Goal: Task Accomplishment & Management: Use online tool/utility

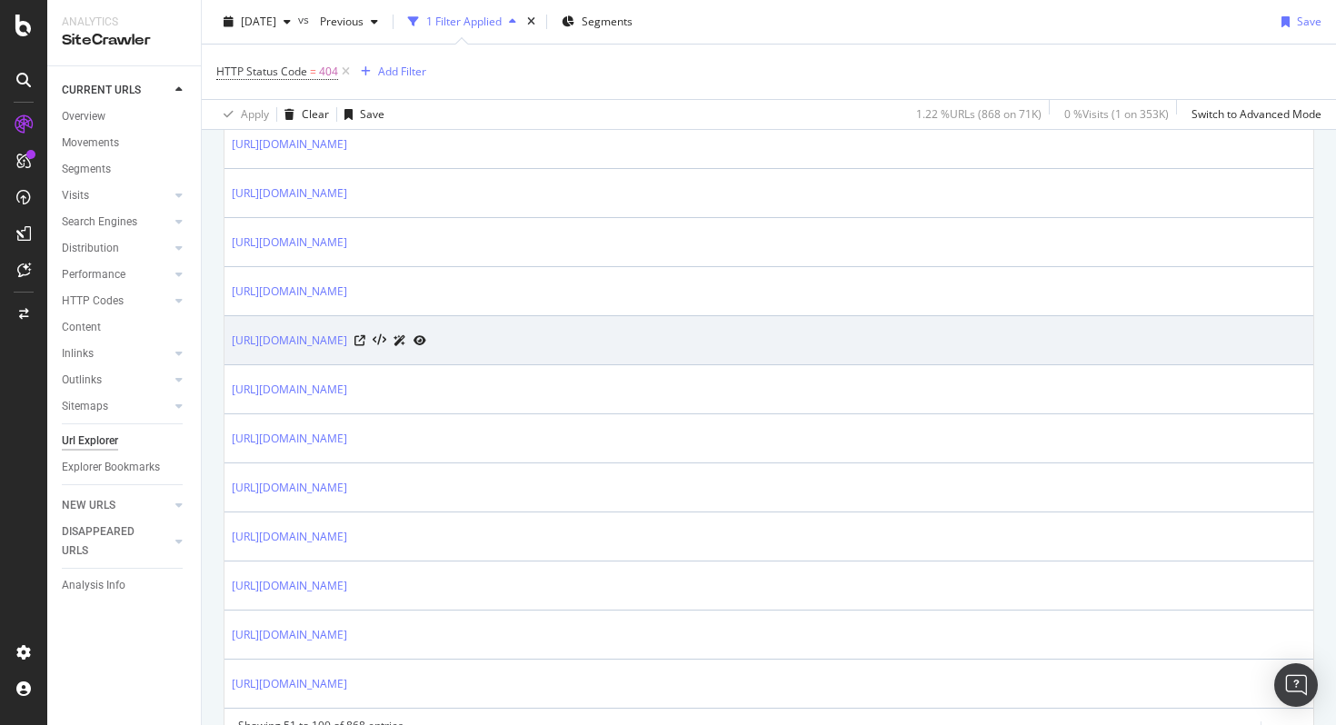
scroll to position [2429, 0]
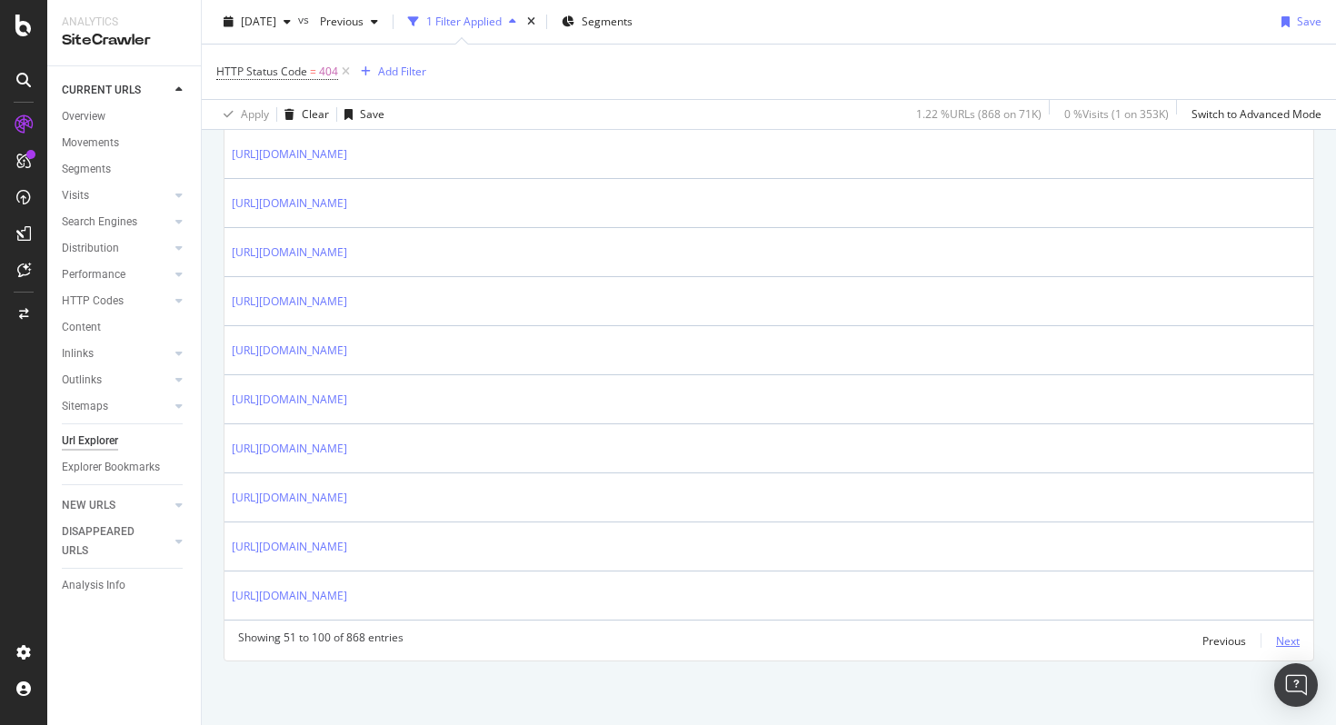
click at [1286, 643] on div "Next" at bounding box center [1288, 640] width 24 height 15
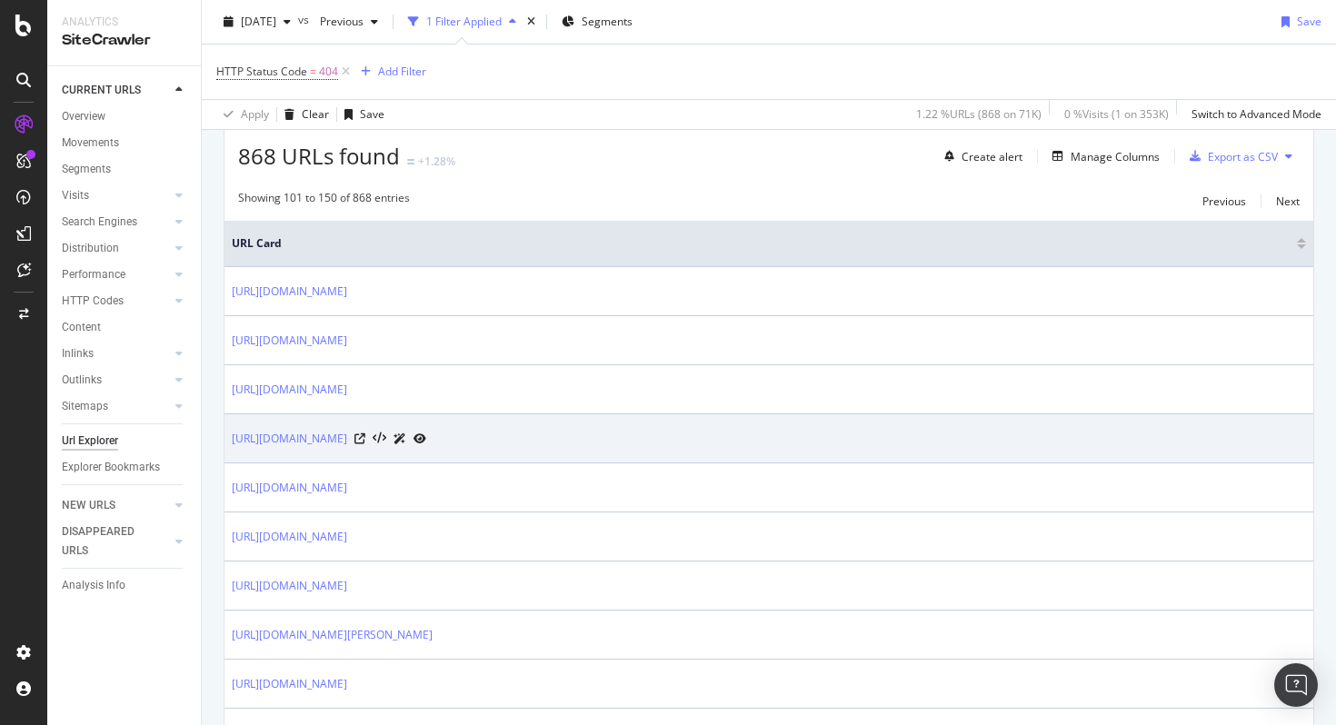
scroll to position [733, 0]
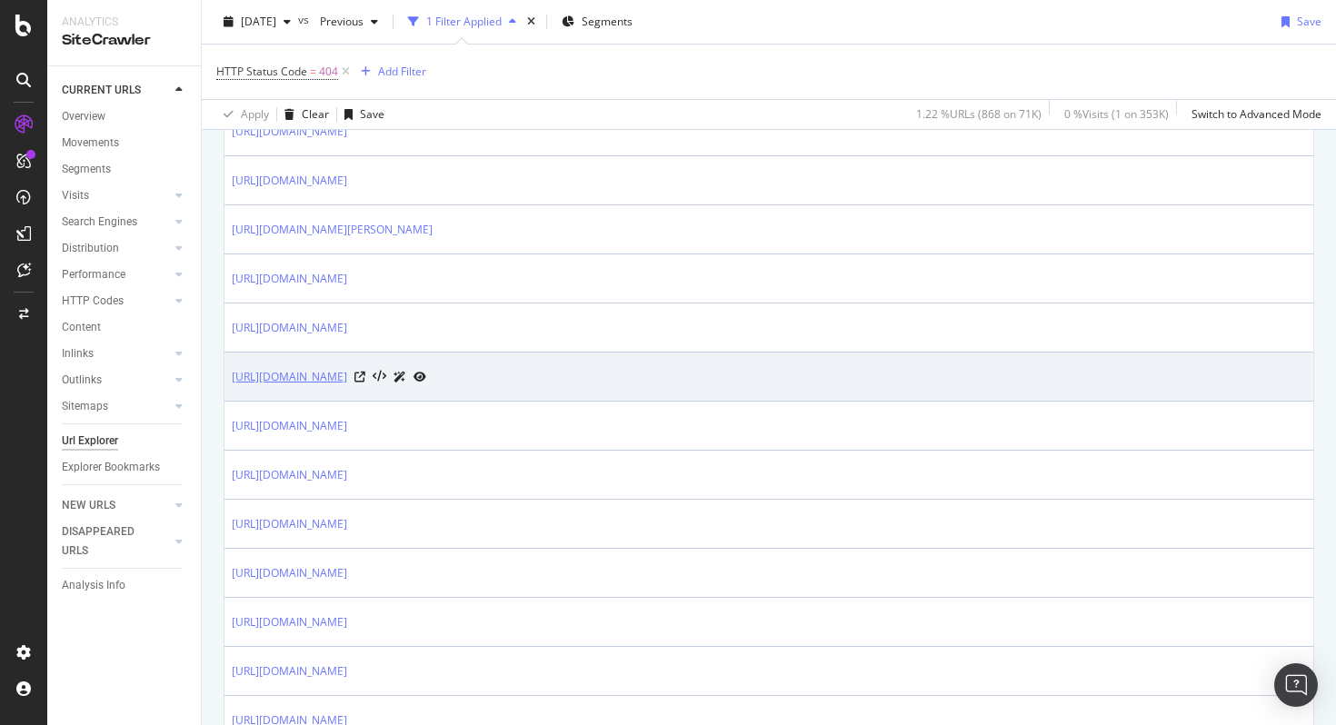
copy link "[URL][DOMAIN_NAME]"
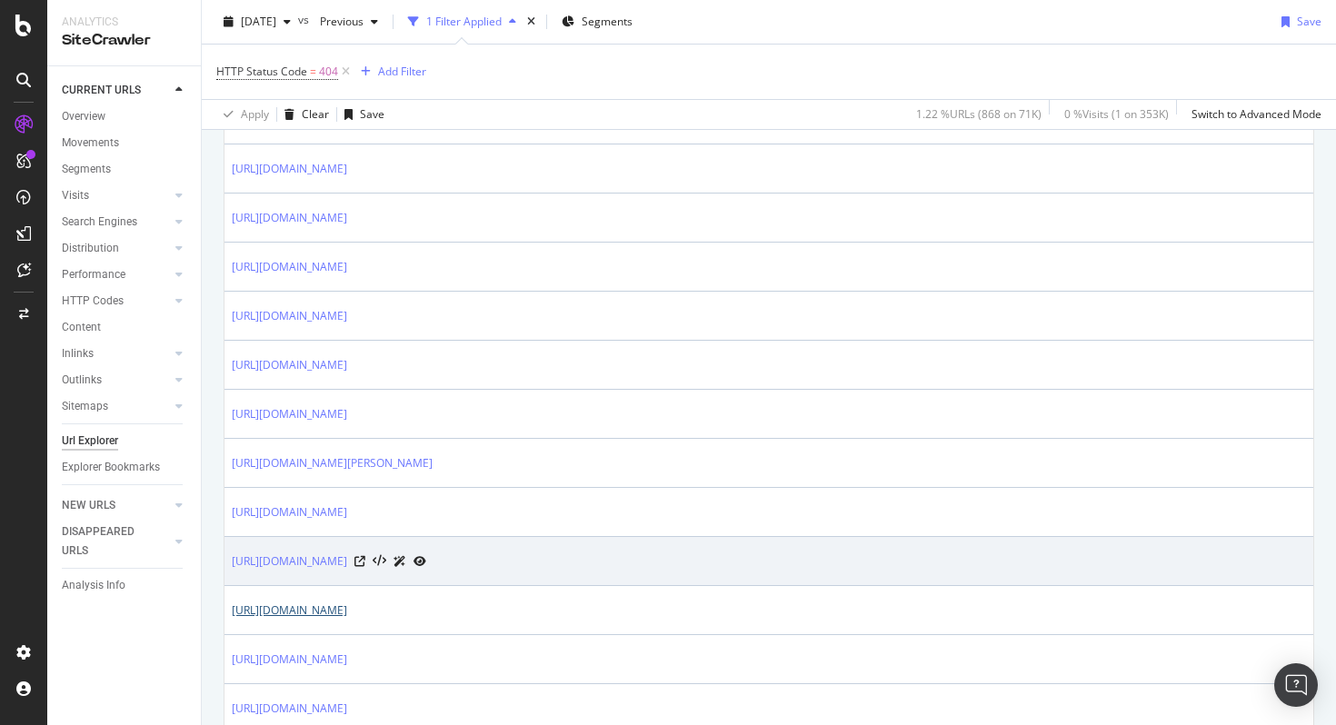
scroll to position [0, 0]
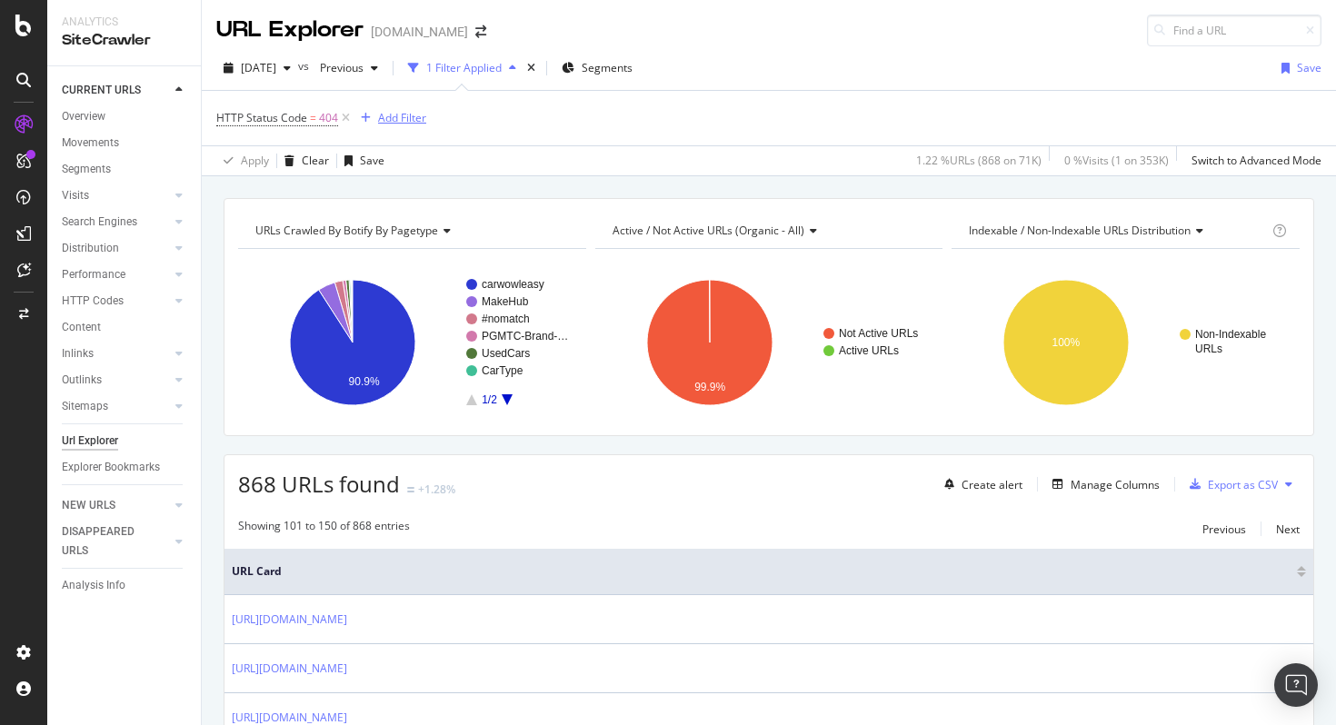
click at [404, 115] on div "Add Filter" at bounding box center [402, 117] width 48 height 15
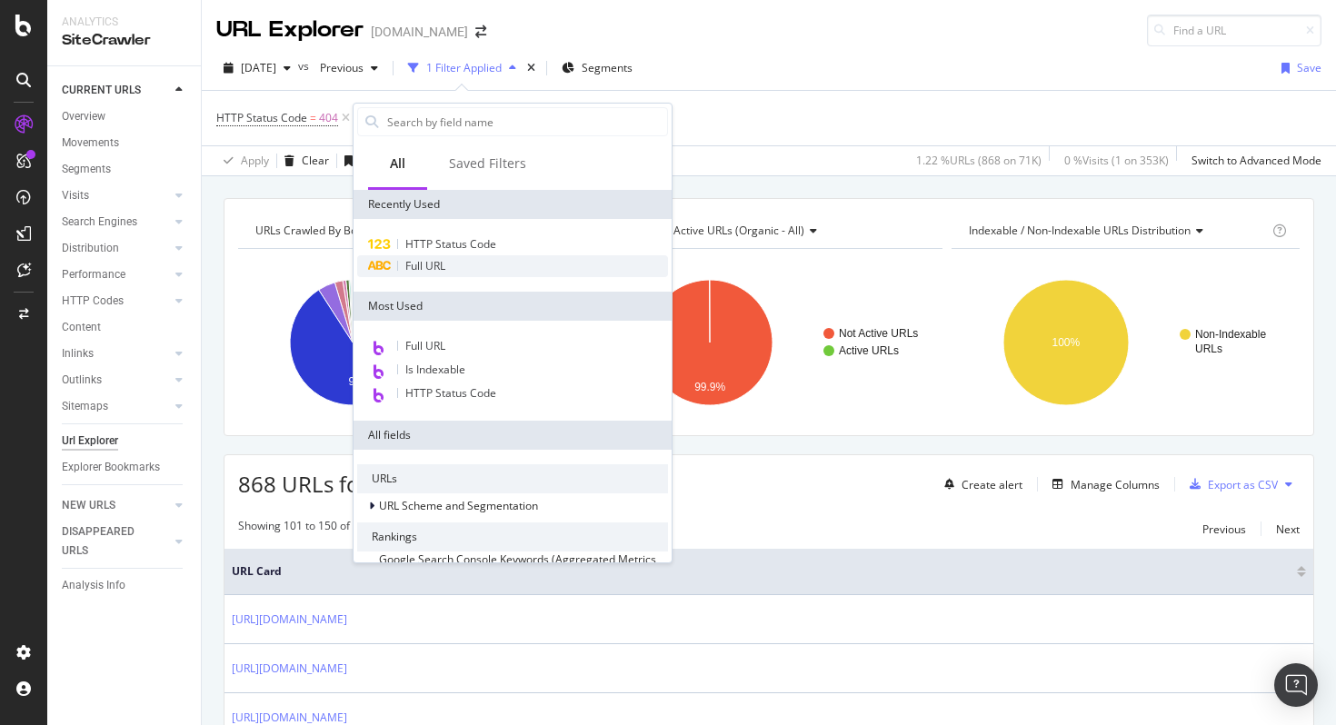
click at [408, 260] on span "Full URL" at bounding box center [425, 265] width 40 height 15
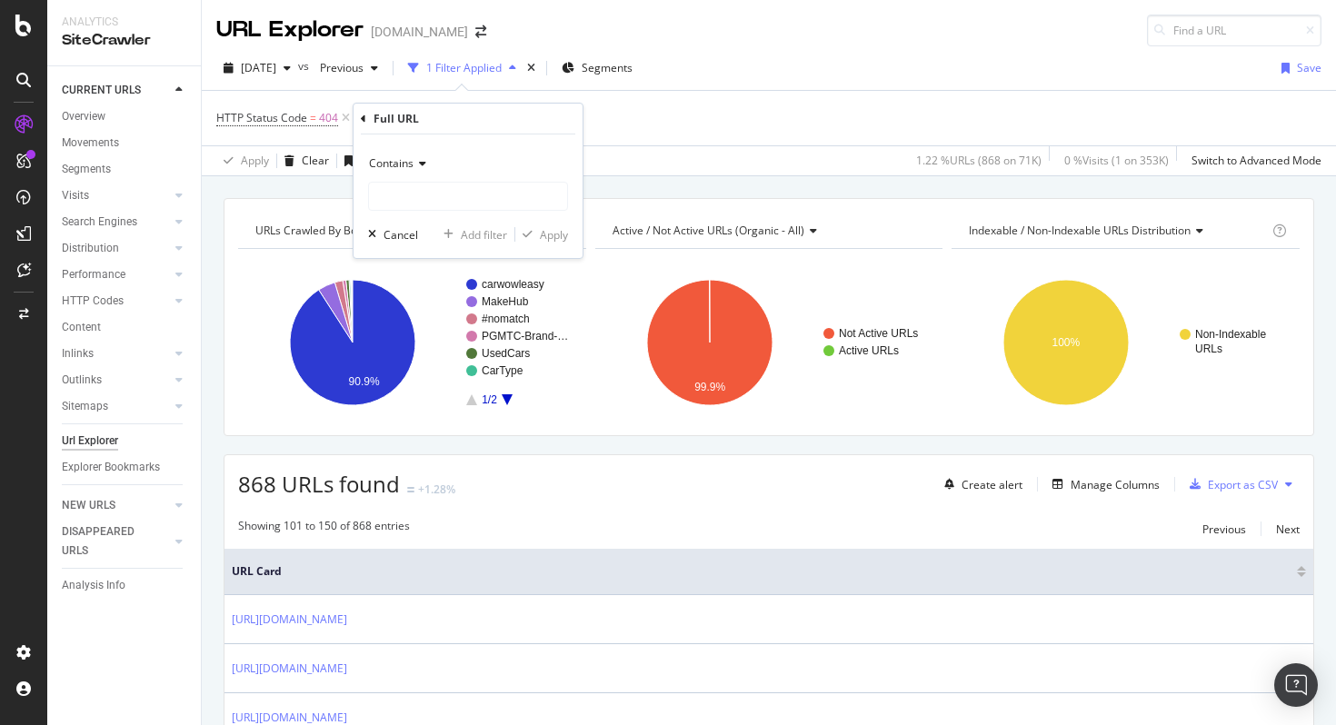
click at [409, 166] on span "Contains" at bounding box center [391, 162] width 45 height 15
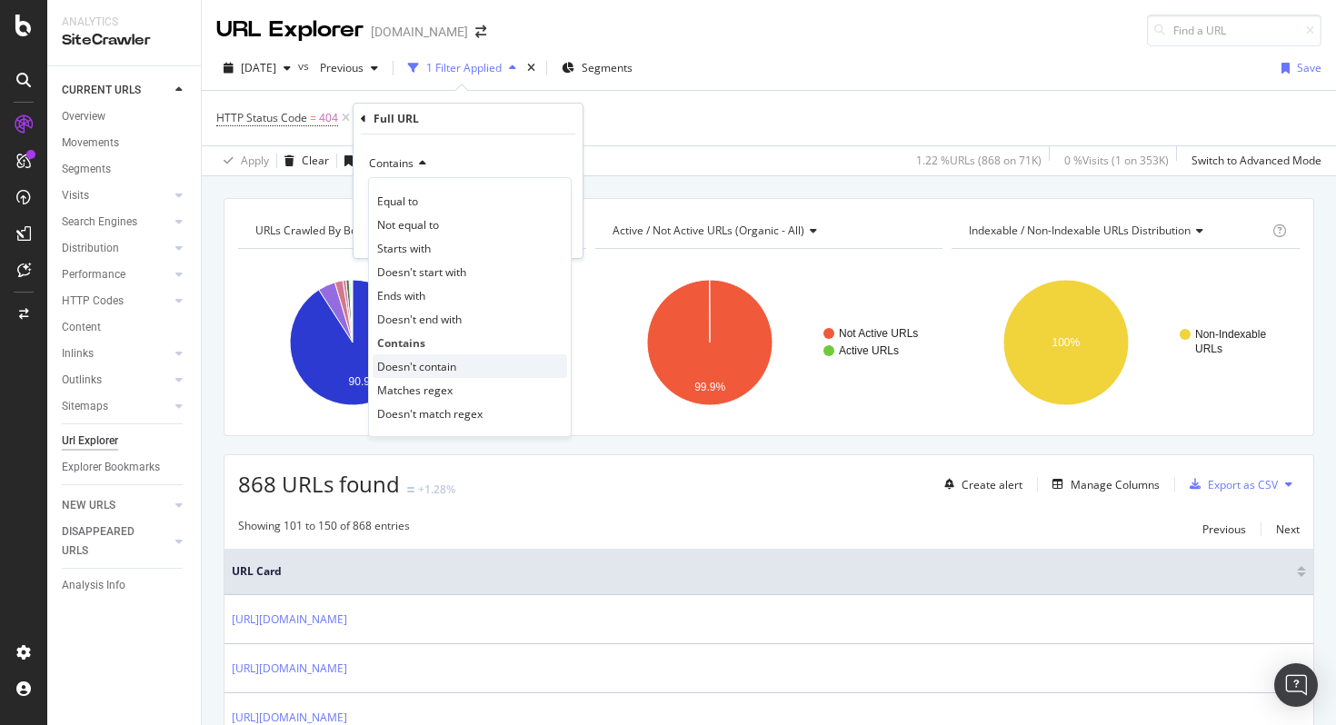
click at [416, 367] on span "Doesn't contain" at bounding box center [416, 366] width 79 height 15
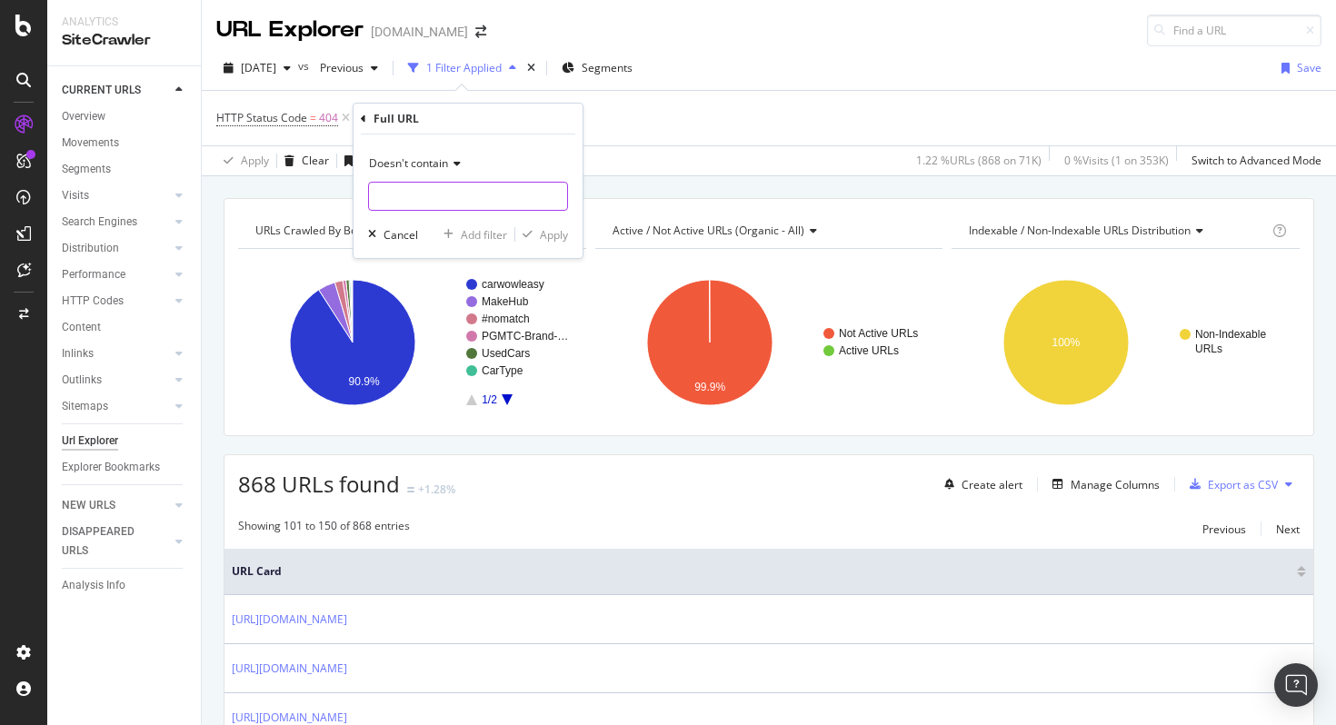
click at [418, 201] on input "text" at bounding box center [468, 196] width 198 height 29
type input "leasey"
click at [500, 234] on div "Add filter" at bounding box center [484, 234] width 46 height 15
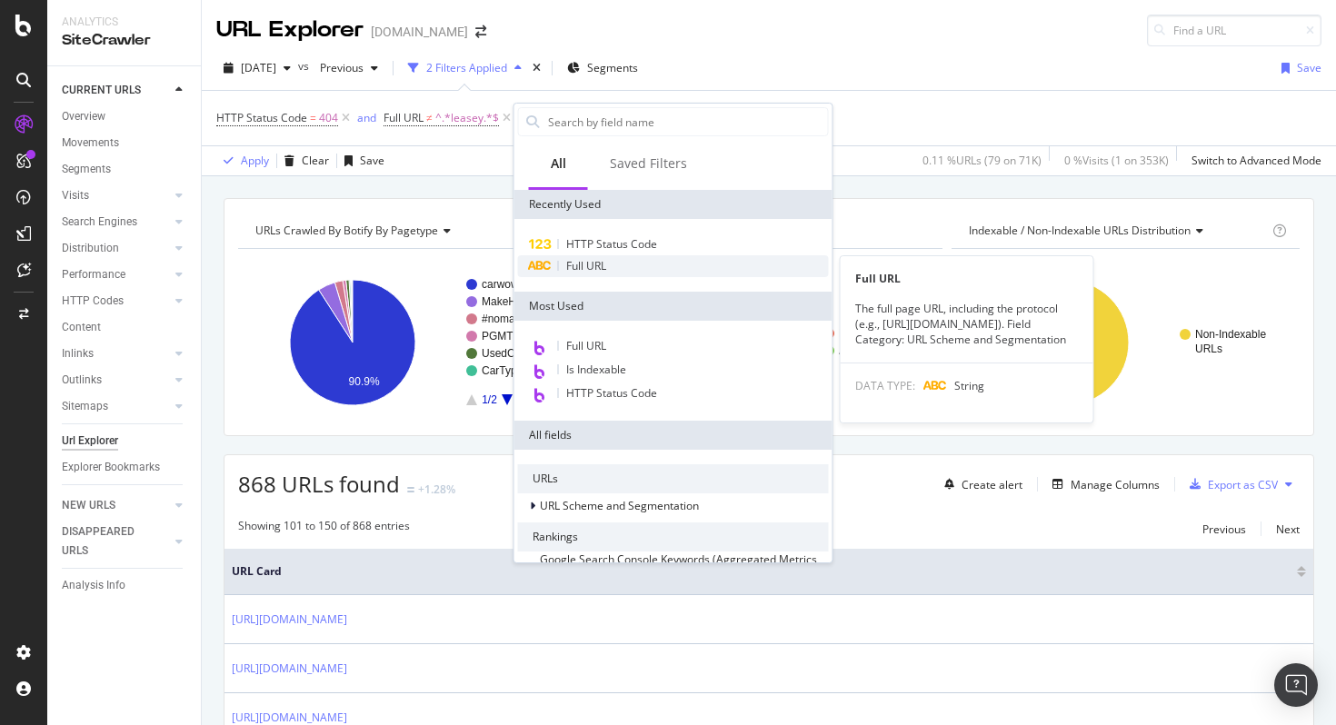
click at [584, 264] on span "Full URL" at bounding box center [586, 265] width 40 height 15
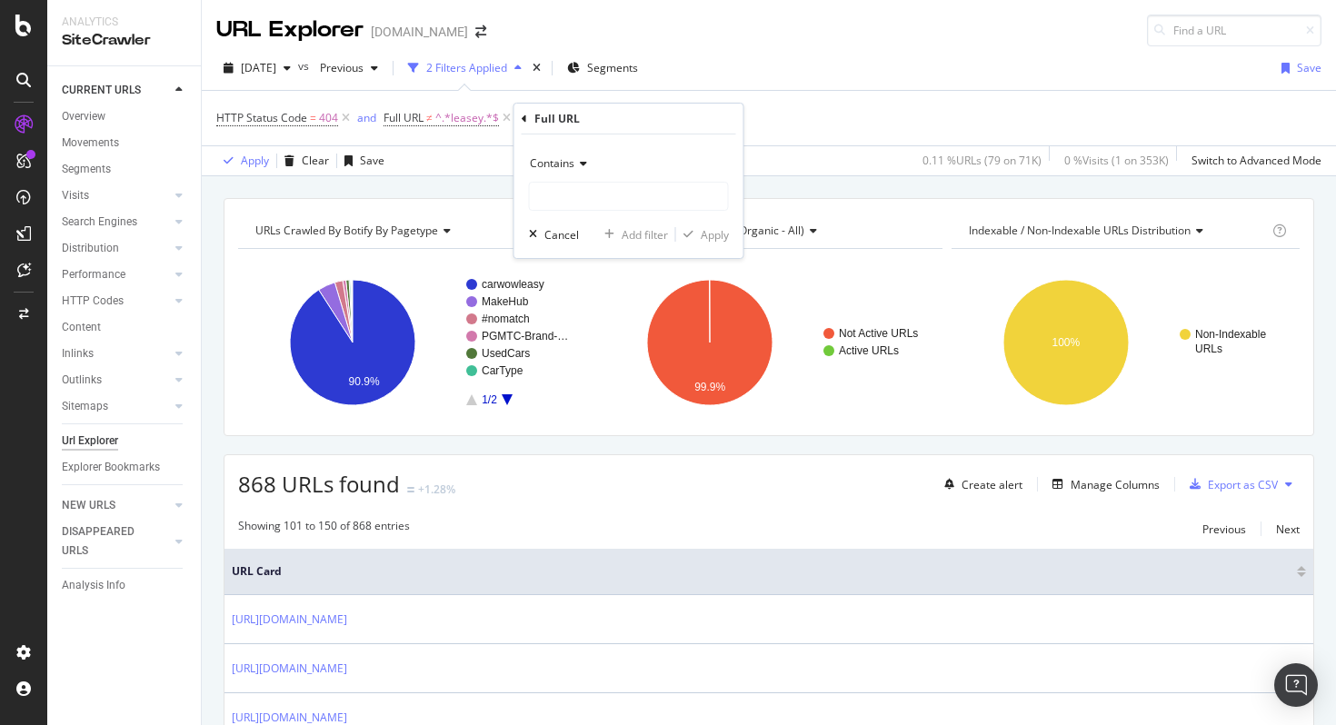
click at [573, 159] on span "Contains" at bounding box center [552, 162] width 45 height 15
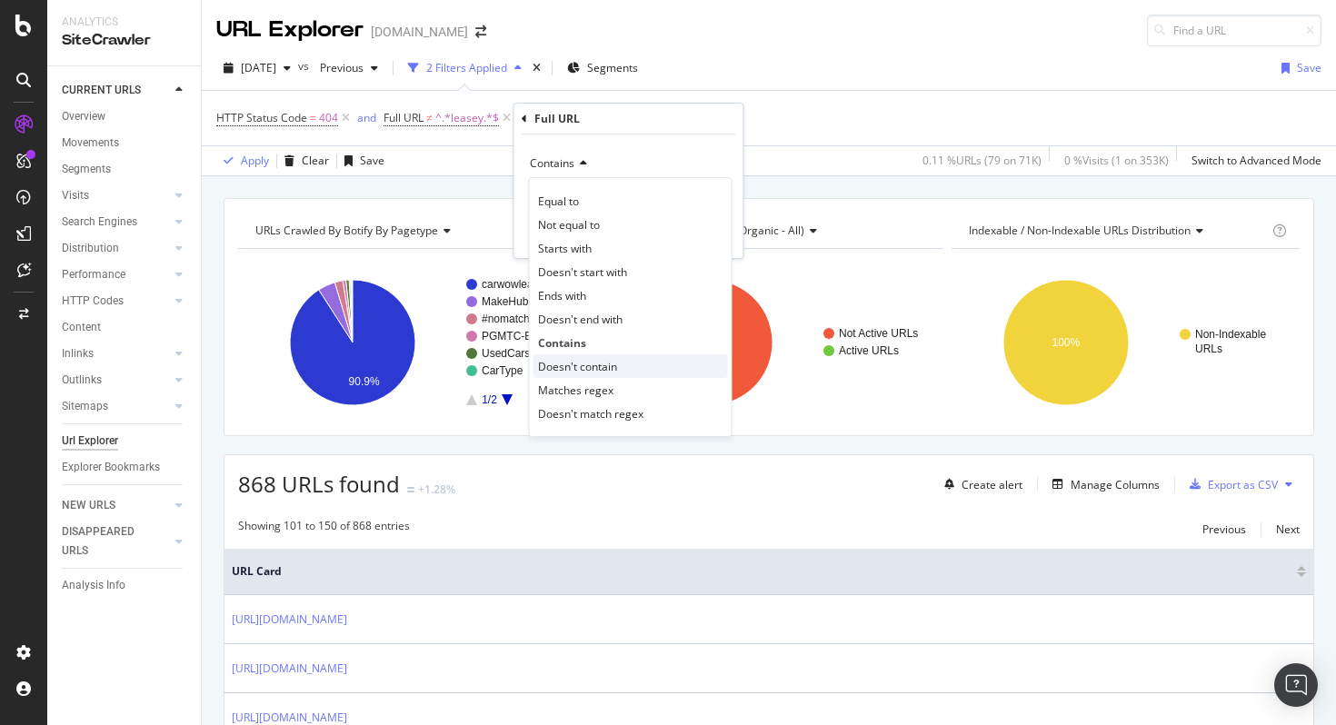
click at [579, 369] on span "Doesn't contain" at bounding box center [577, 366] width 79 height 15
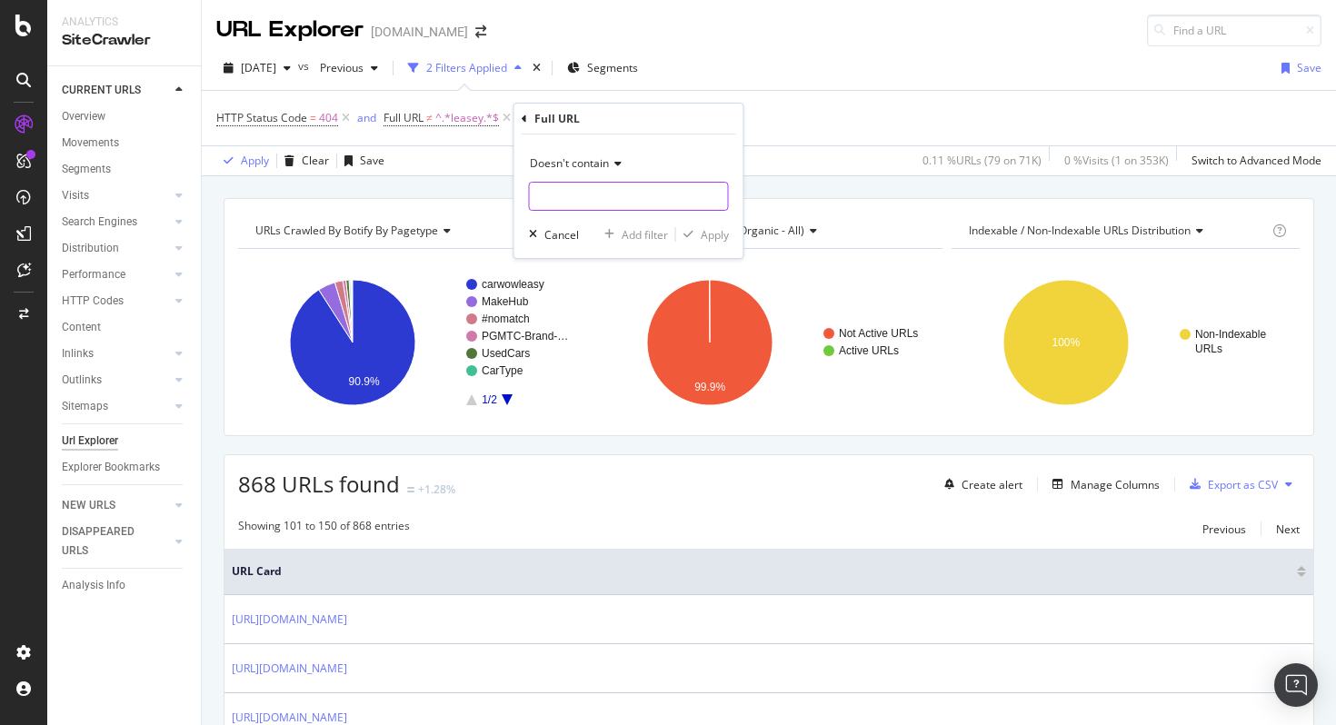
click at [562, 198] on input "text" at bounding box center [629, 196] width 198 height 29
type input "electric-leasing/"
click at [712, 227] on div "Apply" at bounding box center [715, 234] width 28 height 15
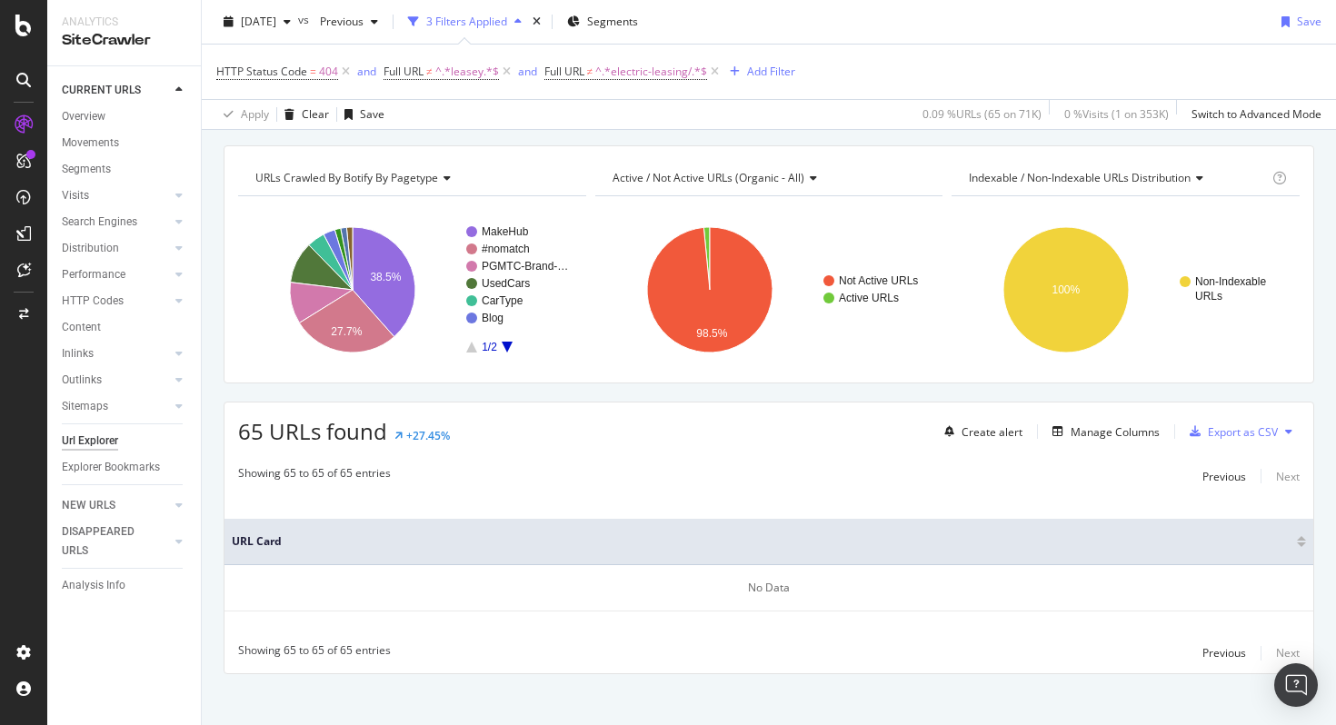
scroll to position [65, 0]
